Goal: Information Seeking & Learning: Learn about a topic

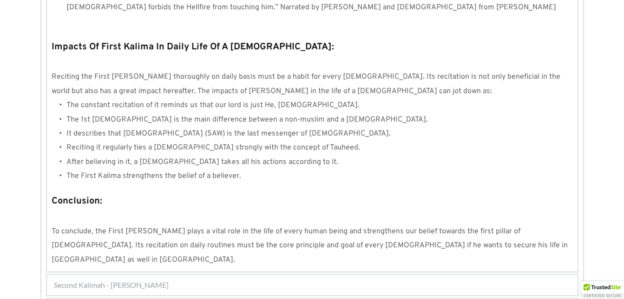
scroll to position [897, 0]
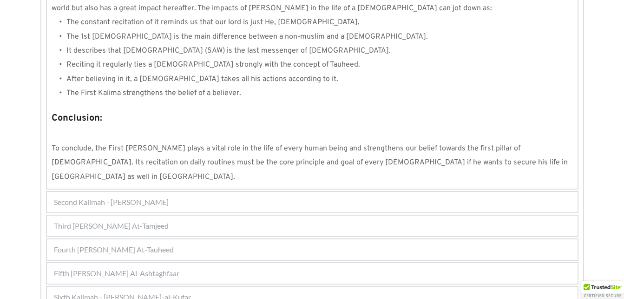
click at [206, 262] on div "Fifth [PERSON_NAME] Al-Ashtaghfaar 1 2 3 4 5 6 7 8 9 Kalimah Al-Astaghfaar mean…" at bounding box center [312, 273] width 533 height 22
click at [216, 263] on div "Fifth [PERSON_NAME] Al-Ashtaghfaar" at bounding box center [312, 273] width 531 height 20
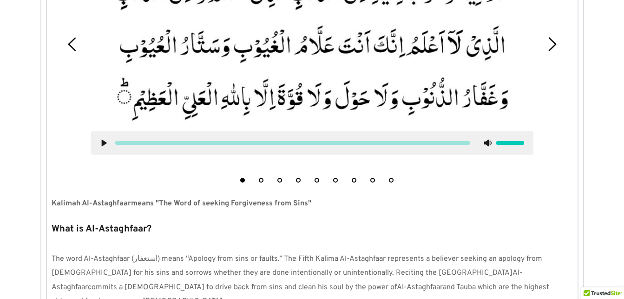
scroll to position [445, 0]
drag, startPoint x: 92, startPoint y: 201, endPoint x: 130, endPoint y: 204, distance: 38.2
click at [130, 204] on strong "Kalimah Al-Astaghfaar" at bounding box center [92, 202] width 80 height 9
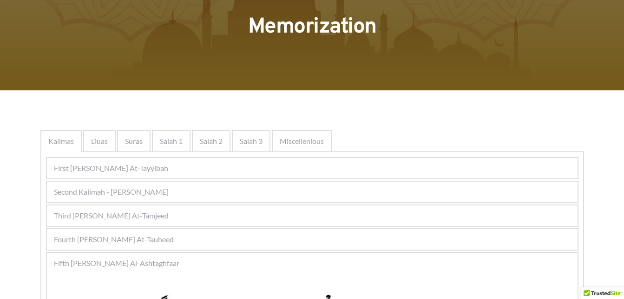
scroll to position [61, 0]
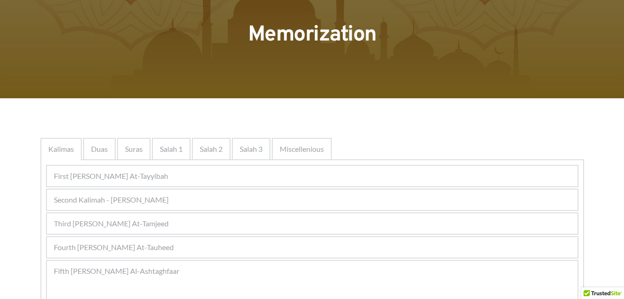
click at [240, 205] on div "Second Kalimah - [PERSON_NAME]" at bounding box center [312, 199] width 531 height 20
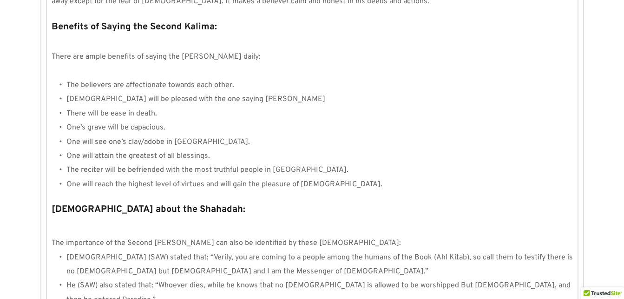
scroll to position [1023, 0]
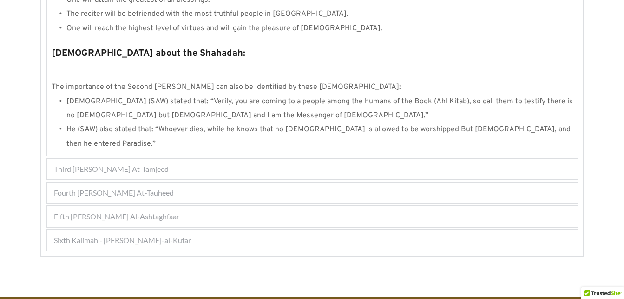
click at [283, 159] on div "Third [PERSON_NAME] At-Tamjeed" at bounding box center [312, 169] width 531 height 20
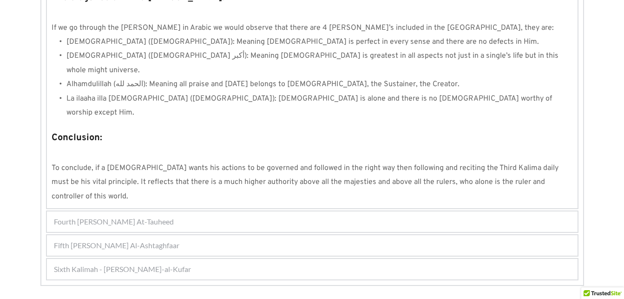
scroll to position [847, 0]
click at [250, 211] on div "Fourth [PERSON_NAME] At-Tauheed" at bounding box center [312, 221] width 531 height 20
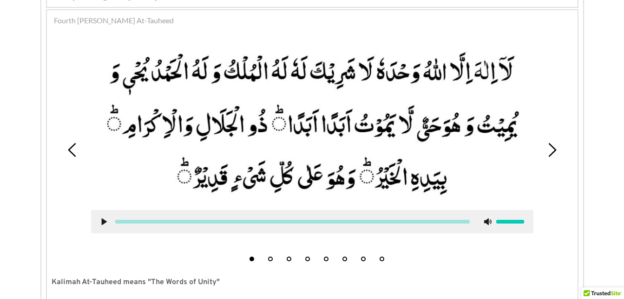
scroll to position [276, 0]
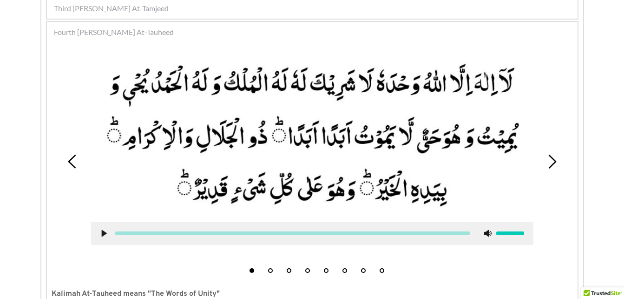
click at [557, 168] on icon at bounding box center [552, 161] width 14 height 14
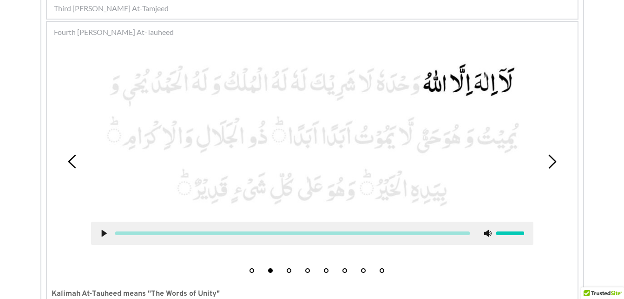
click at [557, 168] on icon at bounding box center [552, 161] width 14 height 14
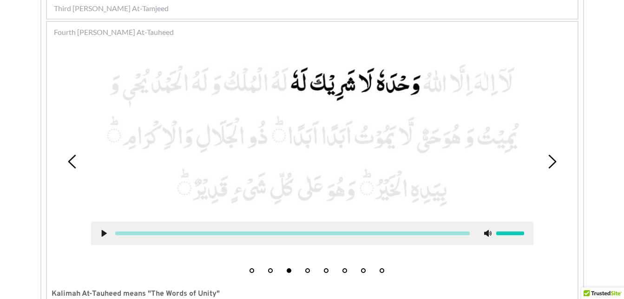
click at [557, 168] on icon at bounding box center [552, 161] width 14 height 14
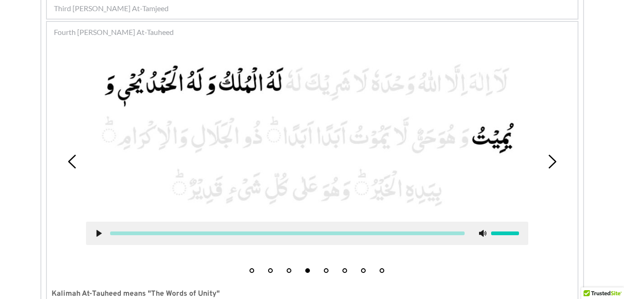
drag, startPoint x: 107, startPoint y: 235, endPoint x: 102, endPoint y: 231, distance: 6.3
click at [103, 231] on div at bounding box center [288, 233] width 370 height 4
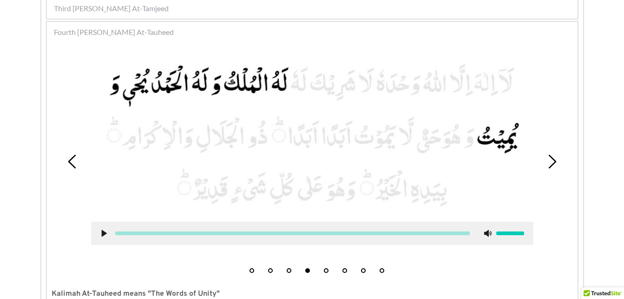
click at [102, 231] on use at bounding box center [103, 233] width 5 height 7
click at [108, 232] on div at bounding box center [293, 233] width 370 height 4
click at [106, 232] on use at bounding box center [103, 233] width 6 height 7
click at [106, 232] on use at bounding box center [103, 233] width 5 height 7
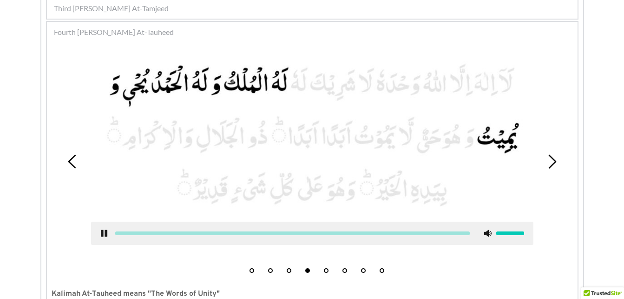
click at [106, 232] on use at bounding box center [104, 233] width 6 height 7
click at [75, 162] on icon at bounding box center [73, 161] width 14 height 14
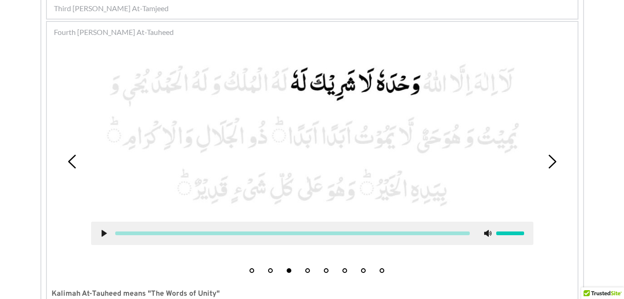
click at [75, 162] on icon at bounding box center [73, 161] width 14 height 14
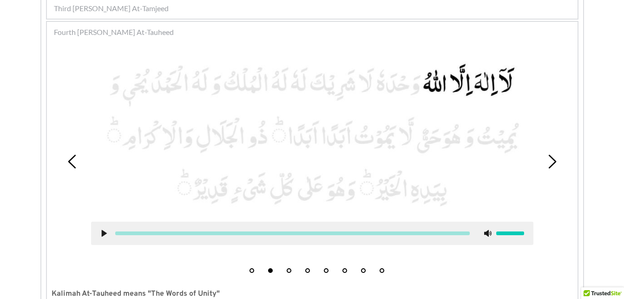
click at [75, 162] on icon at bounding box center [73, 161] width 14 height 14
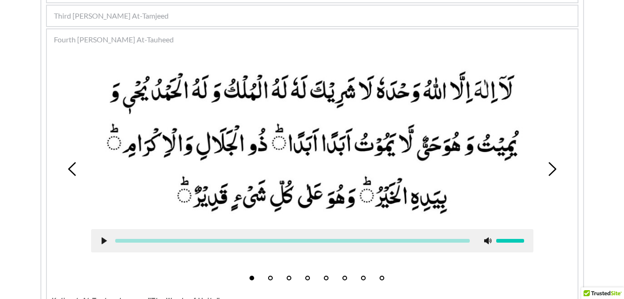
scroll to position [268, 0]
click at [267, 125] on picture at bounding box center [312, 143] width 443 height 154
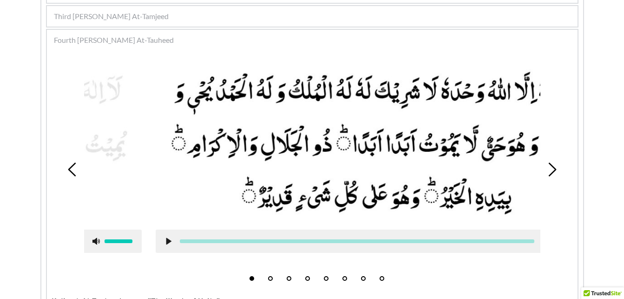
drag, startPoint x: 255, startPoint y: 150, endPoint x: 319, endPoint y: 137, distance: 64.9
click at [319, 137] on picture at bounding box center [377, 143] width 443 height 154
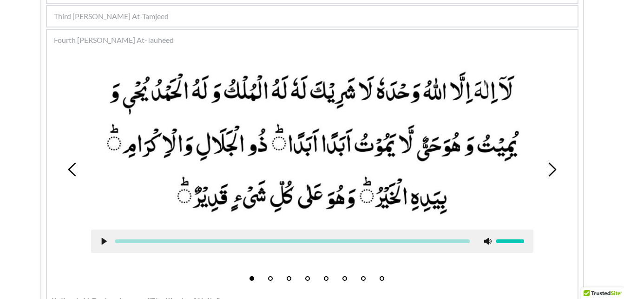
click at [556, 171] on icon at bounding box center [552, 169] width 14 height 14
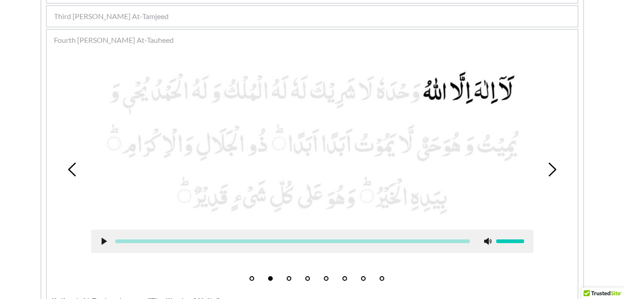
click at [554, 173] on icon at bounding box center [552, 169] width 14 height 14
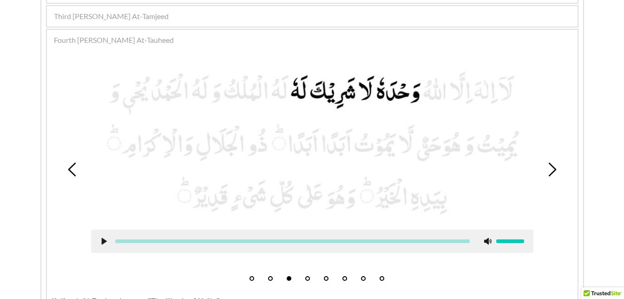
click at [555, 175] on icon at bounding box center [552, 169] width 14 height 14
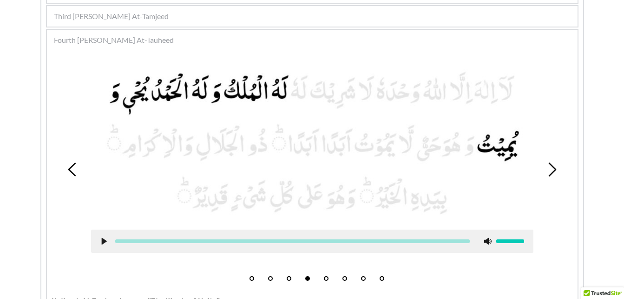
click at [550, 169] on icon at bounding box center [552, 169] width 14 height 14
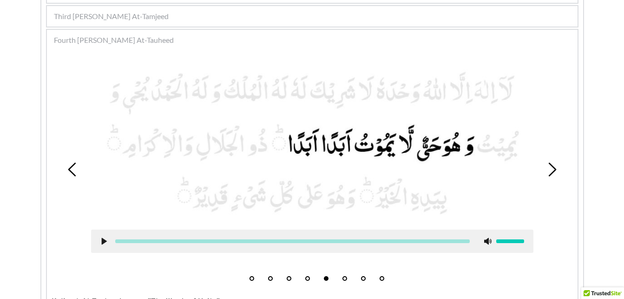
click at [559, 171] on icon at bounding box center [552, 169] width 14 height 14
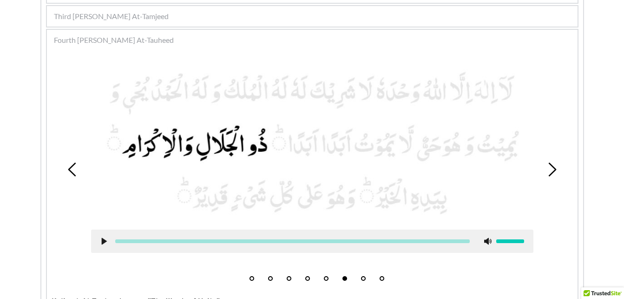
click at [559, 171] on icon at bounding box center [552, 169] width 14 height 14
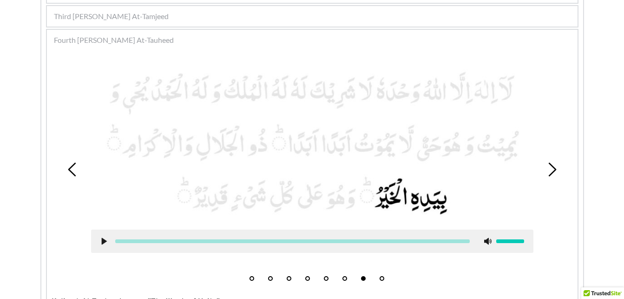
click at [559, 171] on icon at bounding box center [552, 169] width 14 height 14
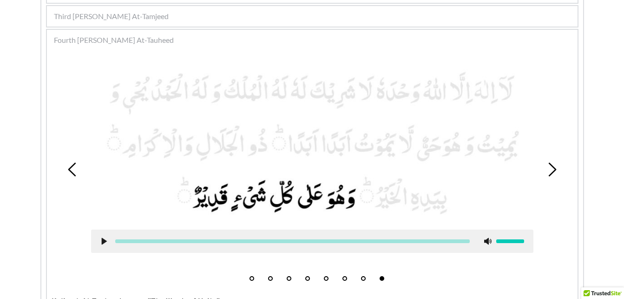
click at [66, 163] on icon at bounding box center [73, 169] width 14 height 14
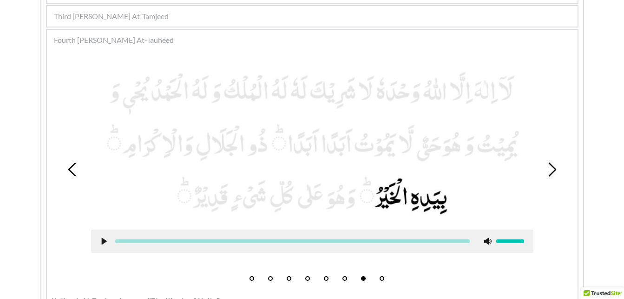
click at [66, 163] on icon at bounding box center [73, 169] width 14 height 14
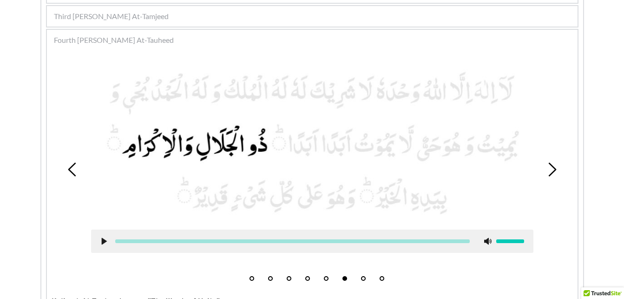
click at [66, 163] on icon at bounding box center [73, 169] width 14 height 14
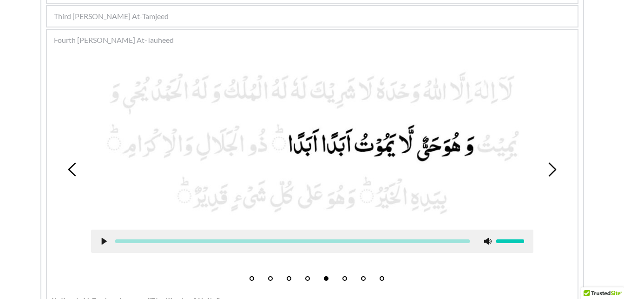
click at [551, 169] on icon at bounding box center [552, 169] width 14 height 14
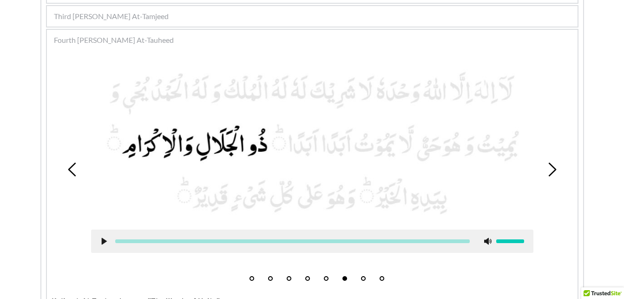
drag, startPoint x: 77, startPoint y: 158, endPoint x: 75, endPoint y: 165, distance: 7.4
click at [75, 165] on div "1 2 3 4 5 6 7 8" at bounding box center [313, 169] width 522 height 231
click at [75, 165] on icon at bounding box center [73, 169] width 14 height 14
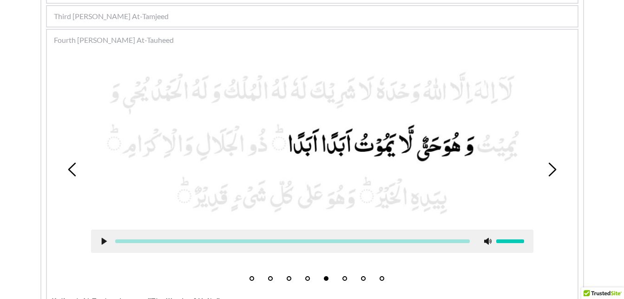
click at [75, 165] on icon at bounding box center [73, 169] width 14 height 14
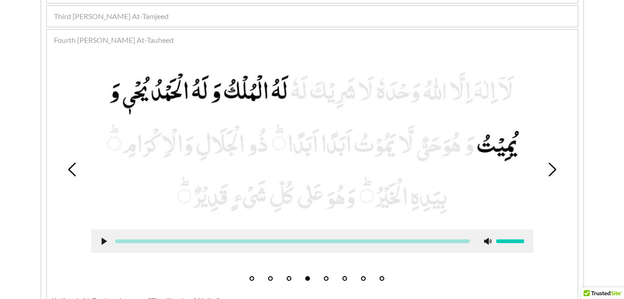
click at [75, 165] on icon at bounding box center [73, 169] width 14 height 14
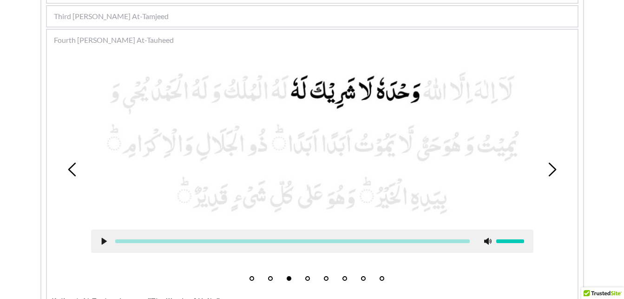
click at [75, 165] on icon at bounding box center [73, 169] width 14 height 14
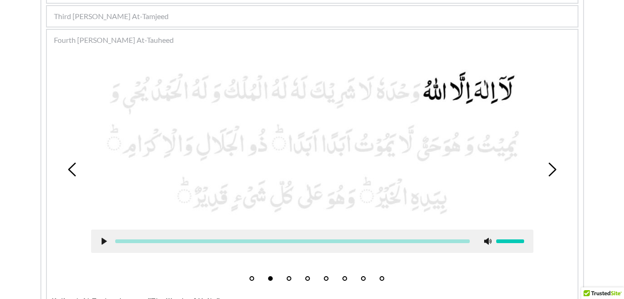
click at [75, 165] on icon at bounding box center [73, 169] width 14 height 14
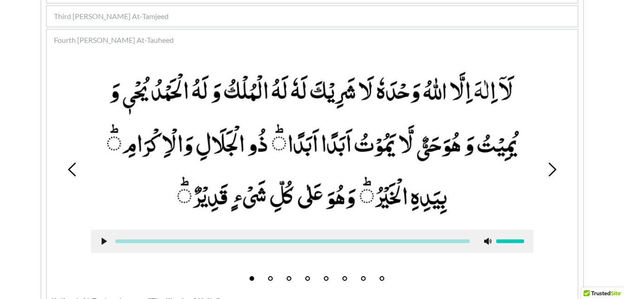
click at [75, 165] on icon at bounding box center [73, 169] width 14 height 14
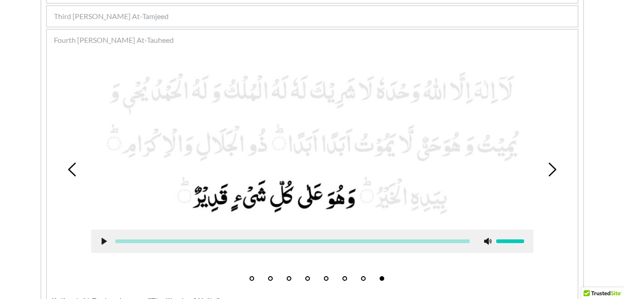
click at [556, 166] on icon at bounding box center [552, 169] width 14 height 14
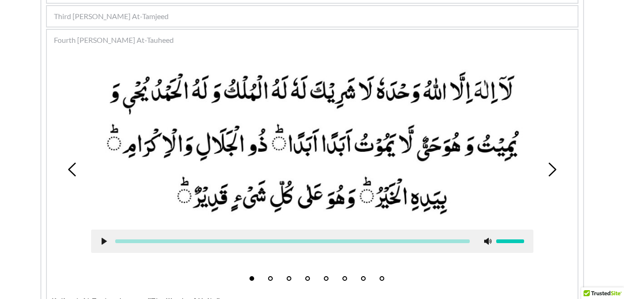
click at [102, 239] on use at bounding box center [103, 241] width 5 height 7
click at [460, 124] on picture at bounding box center [312, 143] width 443 height 154
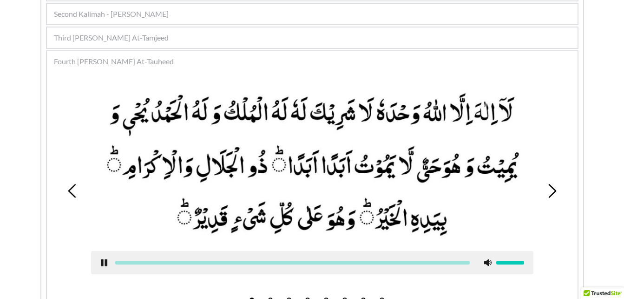
scroll to position [242, 0]
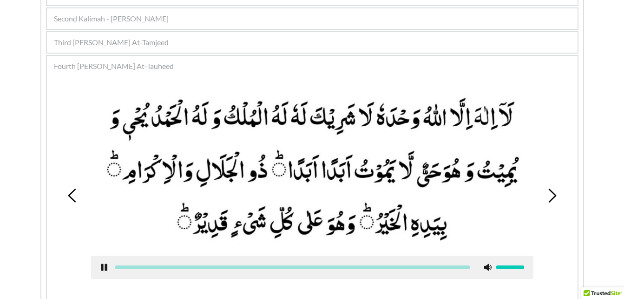
click at [103, 269] on use at bounding box center [104, 267] width 6 height 7
click at [103, 269] on use at bounding box center [103, 267] width 5 height 7
click at [105, 267] on use at bounding box center [104, 267] width 6 height 7
click at [103, 261] on div at bounding box center [312, 266] width 443 height 23
